Goal: Task Accomplishment & Management: Use online tool/utility

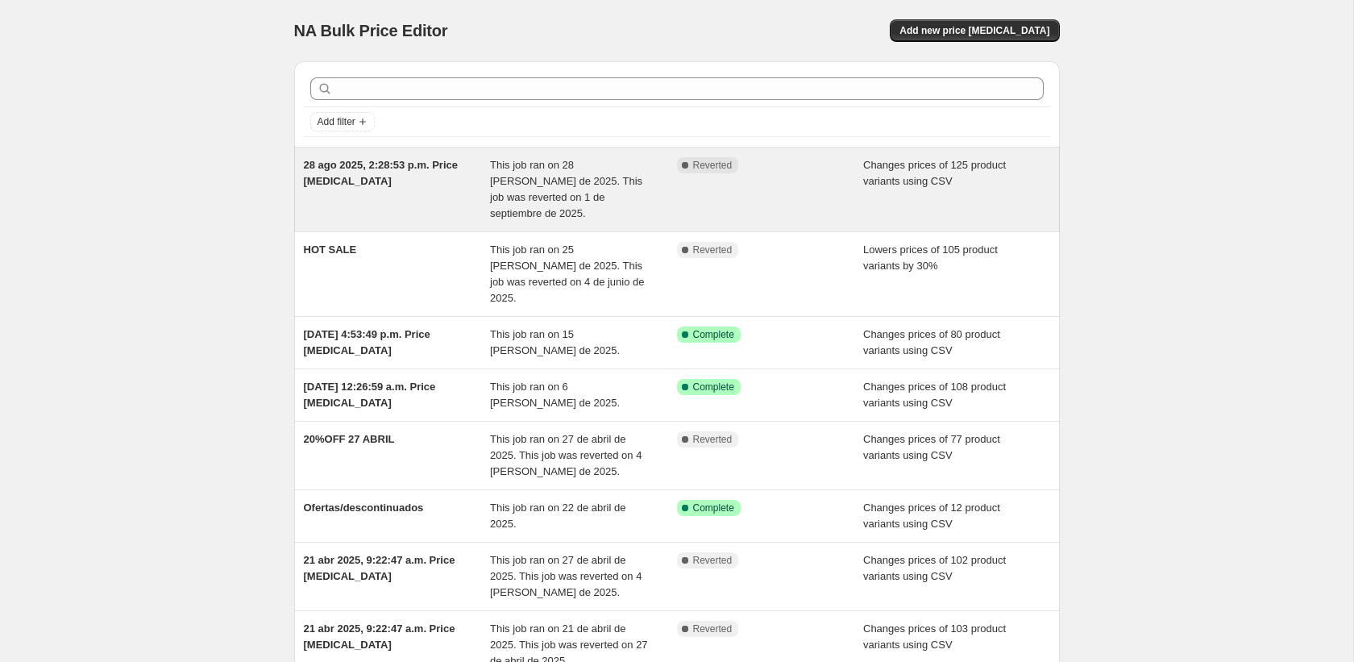
click at [668, 194] on div "This job ran on 28 [PERSON_NAME] de 2025. This job was reverted on 1 de septiem…" at bounding box center [583, 189] width 187 height 64
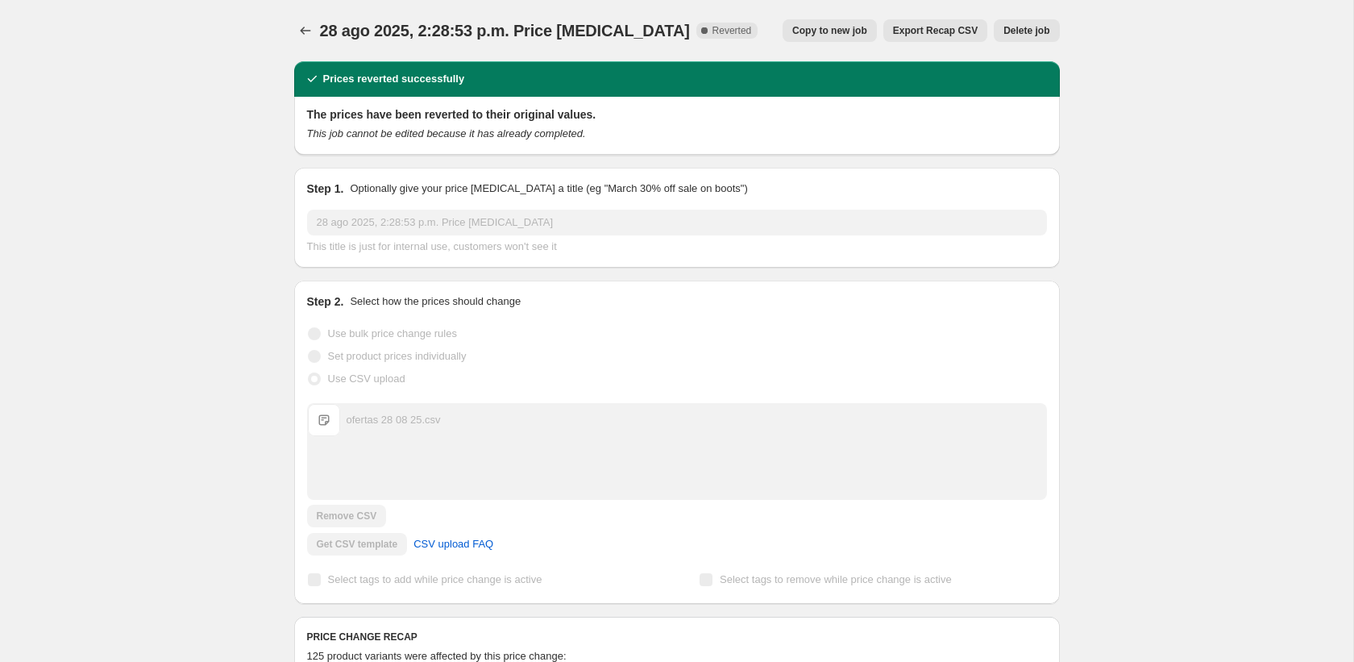
click at [836, 34] on span "Copy to new job" at bounding box center [829, 30] width 75 height 13
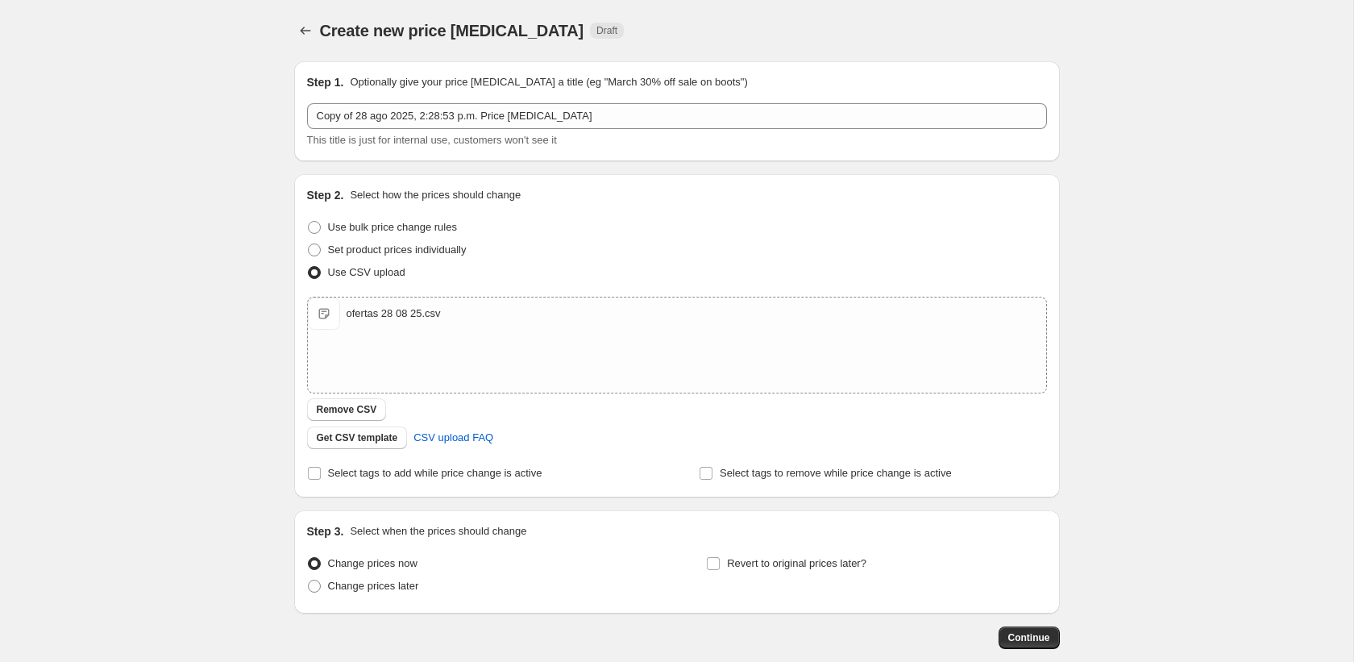
scroll to position [85, 0]
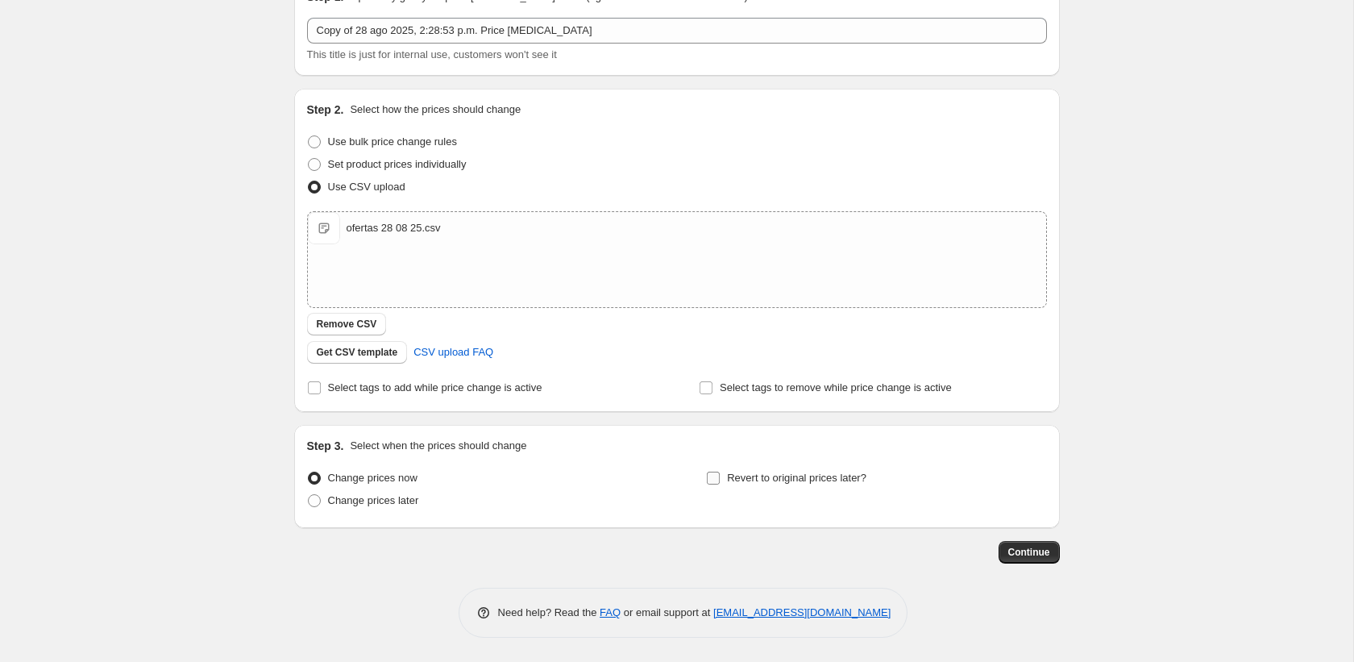
click at [751, 482] on span "Revert to original prices later?" at bounding box center [796, 478] width 139 height 12
click at [720, 482] on input "Revert to original prices later?" at bounding box center [713, 478] width 13 height 13
checkbox input "true"
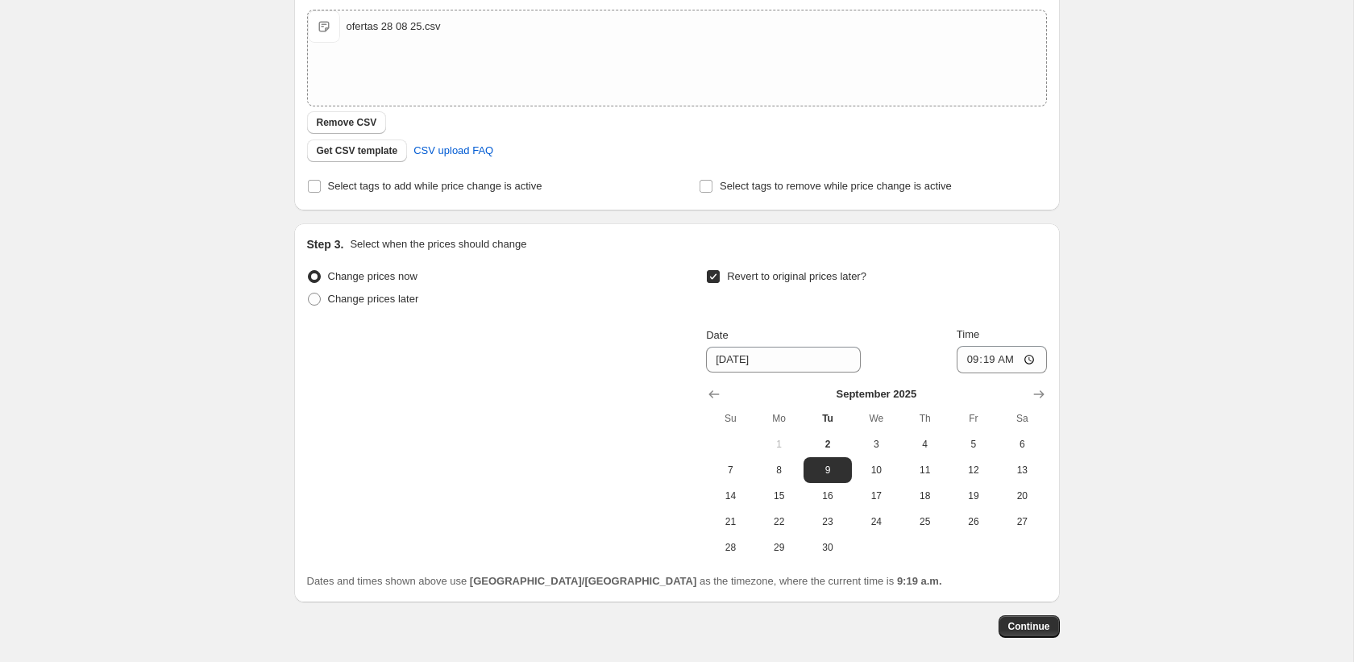
scroll to position [361, 0]
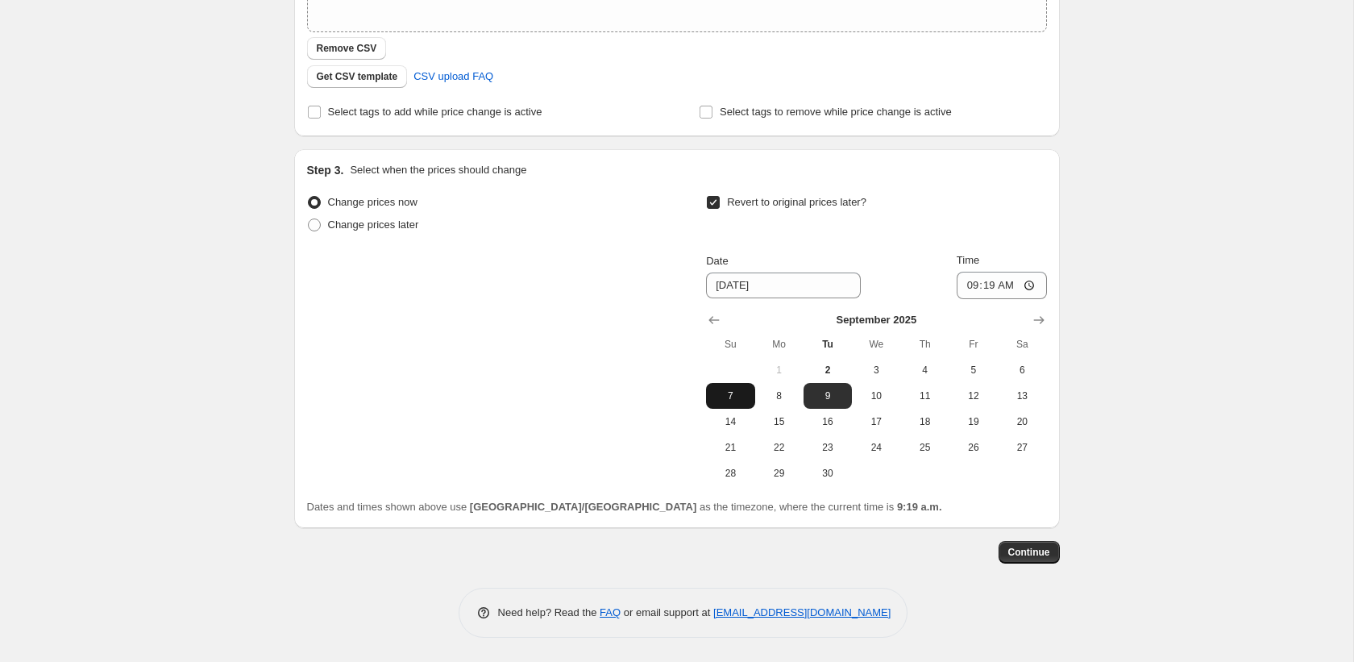
click at [737, 396] on span "7" at bounding box center [730, 395] width 35 height 13
click at [774, 394] on span "8" at bounding box center [779, 395] width 35 height 13
type input "9/8/2025"
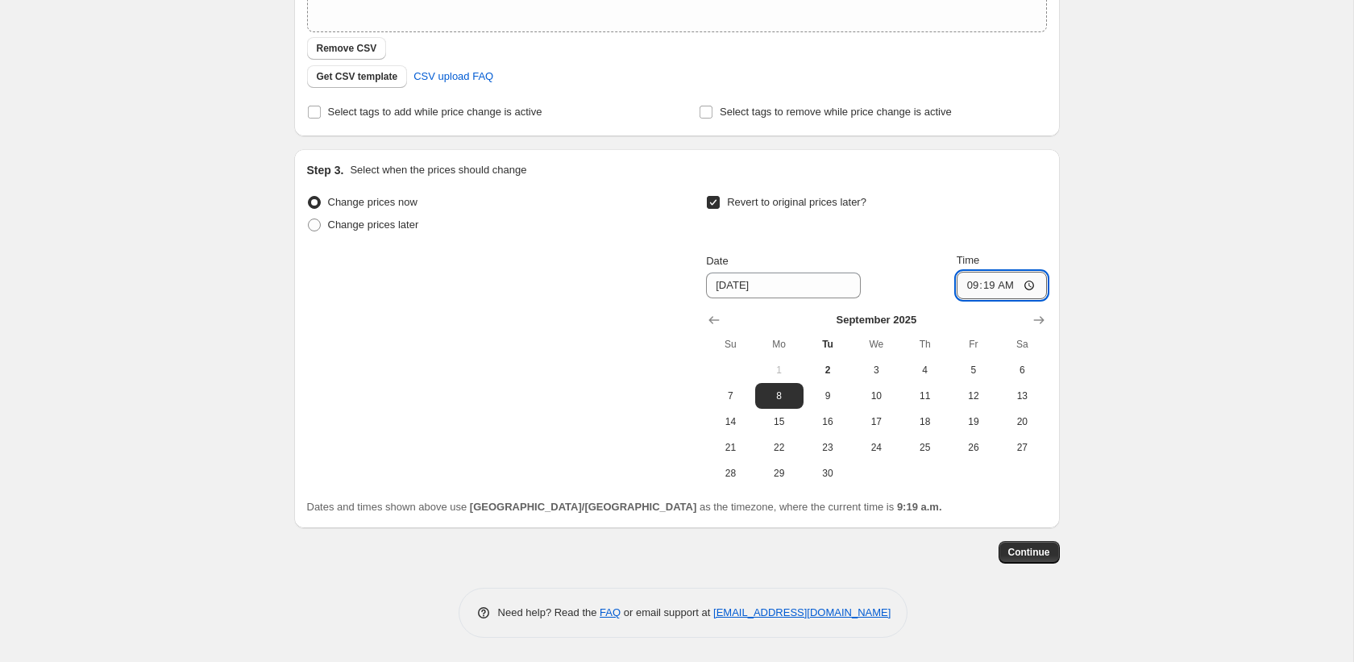
click at [965, 293] on input "09:19" at bounding box center [1002, 285] width 90 height 27
type input "00:00"
click at [1013, 544] on button "Continue" at bounding box center [1029, 552] width 61 height 23
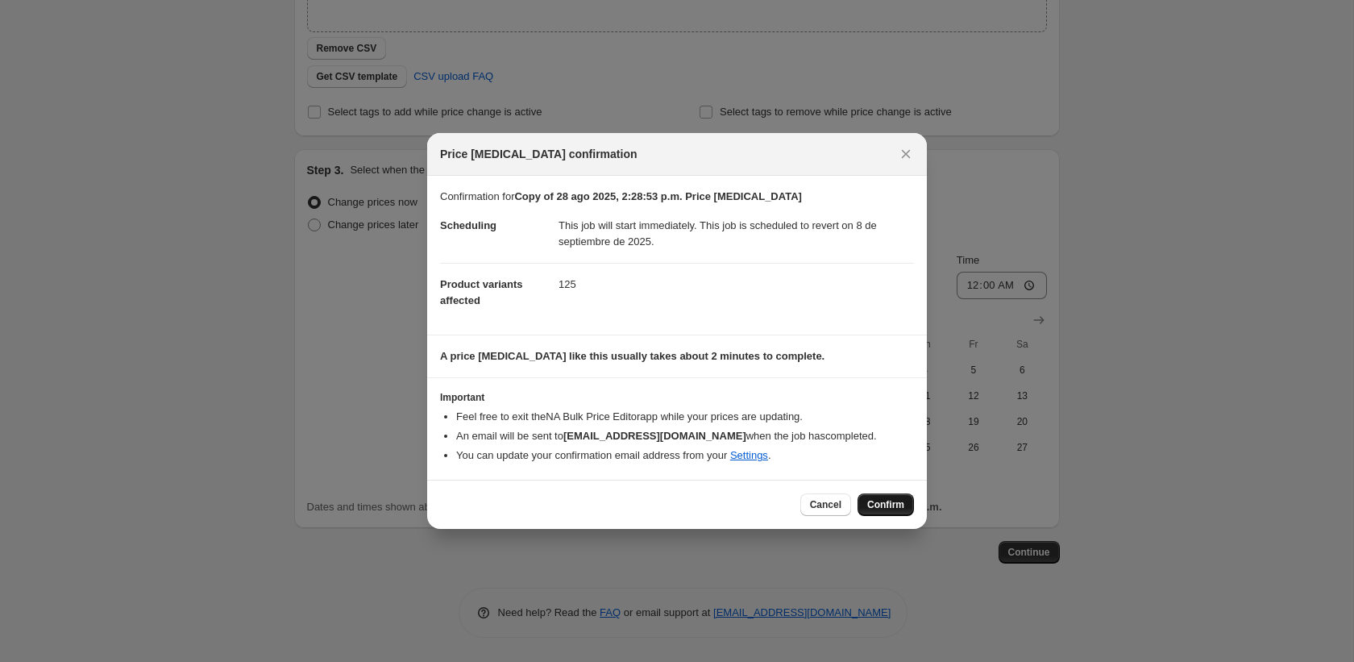
click at [879, 513] on button "Confirm" at bounding box center [886, 504] width 56 height 23
